Goal: Check status

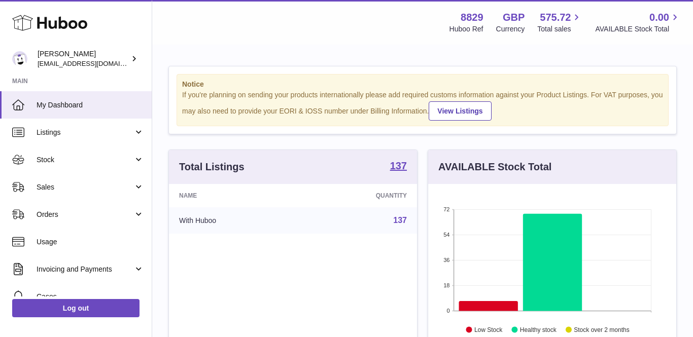
scroll to position [158, 248]
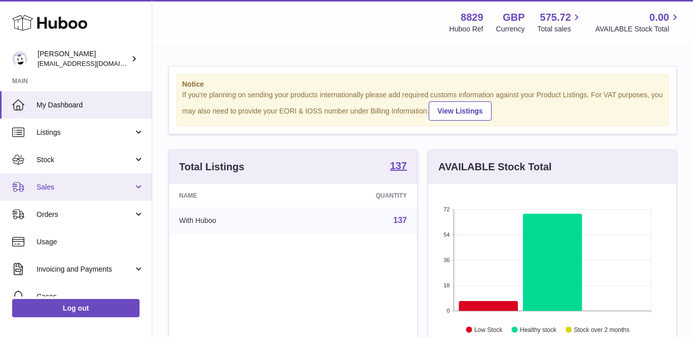
click at [47, 183] on span "Sales" at bounding box center [85, 188] width 97 height 10
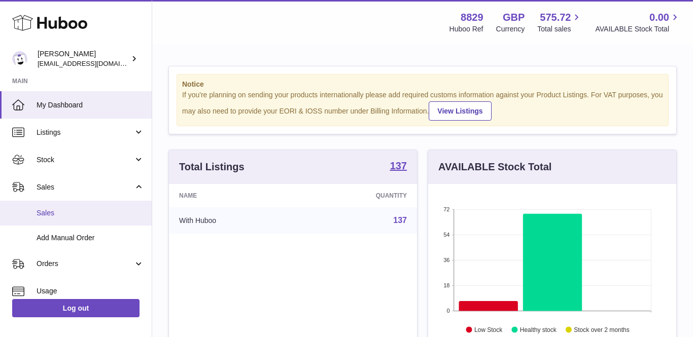
click at [51, 201] on link "Sales" at bounding box center [76, 213] width 152 height 25
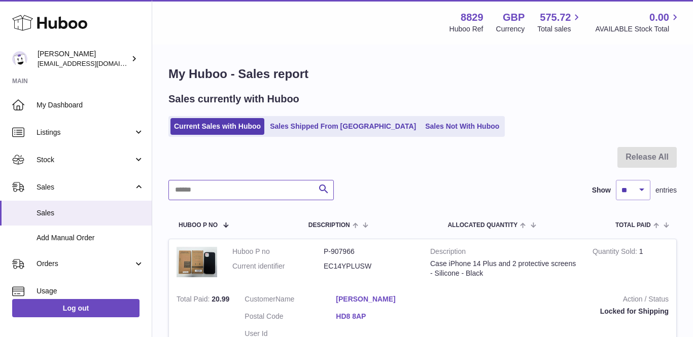
click at [248, 189] on input "text" at bounding box center [250, 190] width 165 height 20
paste input "********"
type input "********"
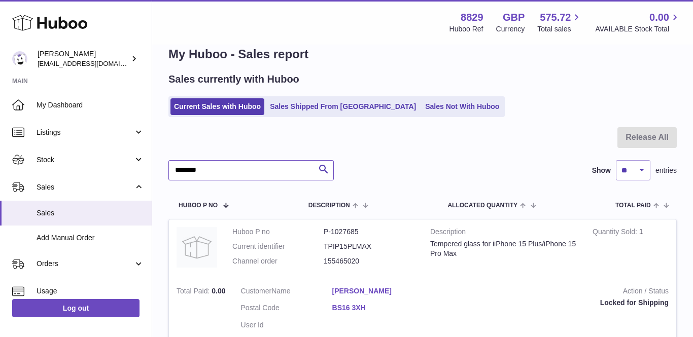
scroll to position [23, 0]
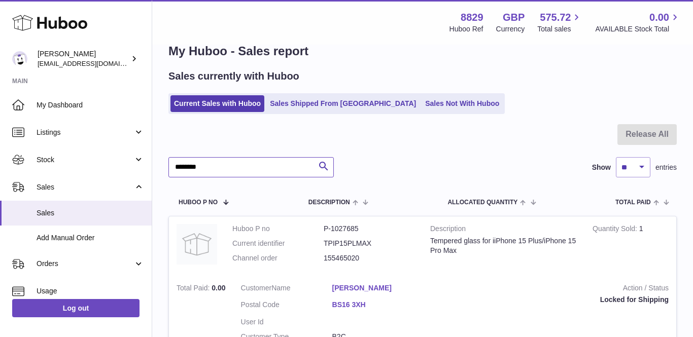
drag, startPoint x: 217, startPoint y: 167, endPoint x: 71, endPoint y: 2, distance: 220.6
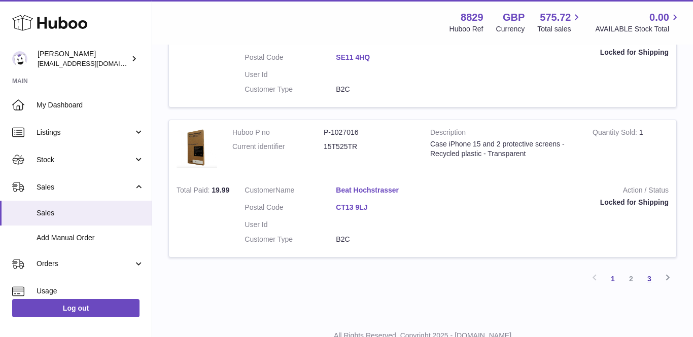
click at [651, 270] on link "3" at bounding box center [649, 279] width 18 height 18
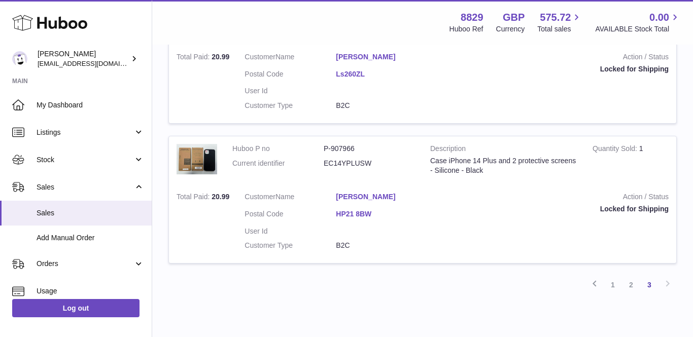
scroll to position [1253, 0]
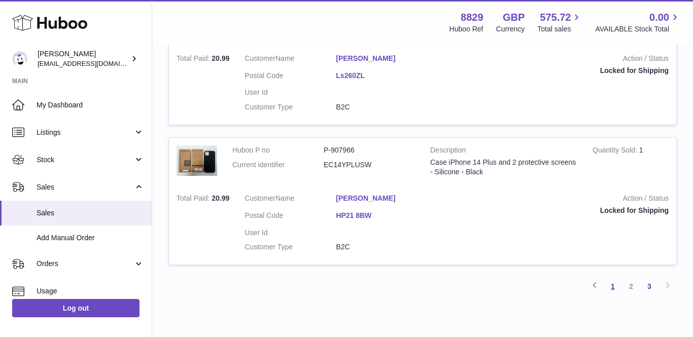
click at [615, 278] on link "1" at bounding box center [613, 287] width 18 height 18
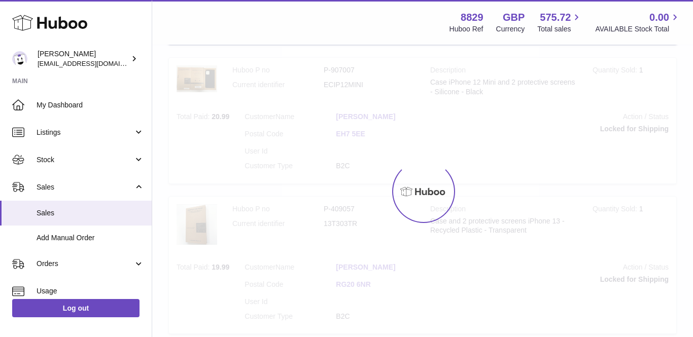
scroll to position [46, 0]
